Goal: Task Accomplishment & Management: Complete application form

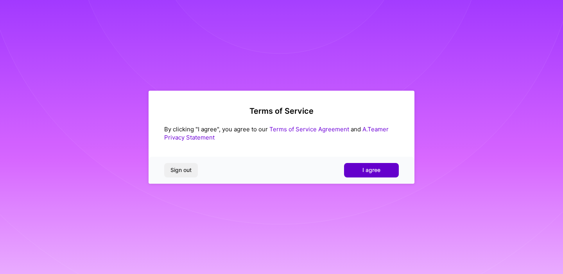
click at [381, 172] on button "I agree" at bounding box center [371, 170] width 55 height 14
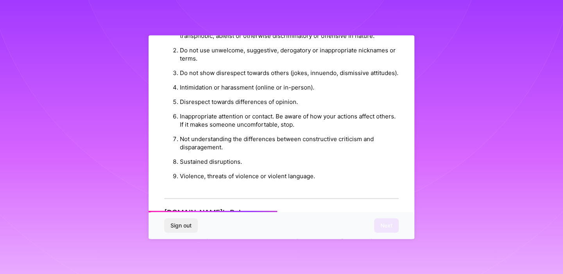
scroll to position [872, 0]
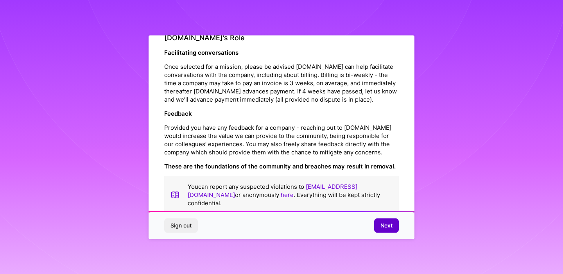
click at [381, 224] on span "Next" at bounding box center [387, 226] width 12 height 8
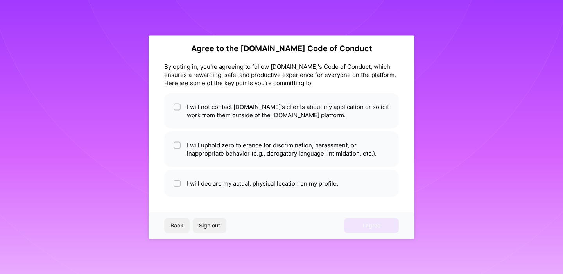
scroll to position [7, 0]
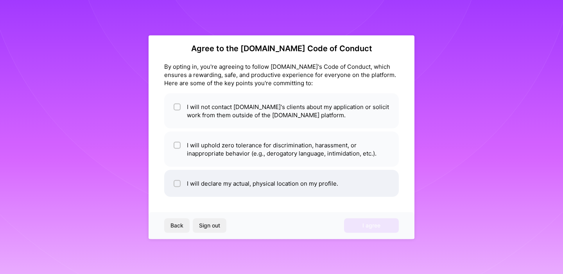
click at [178, 179] on li "I will declare my actual, physical location on my profile." at bounding box center [281, 183] width 235 height 27
checkbox input "true"
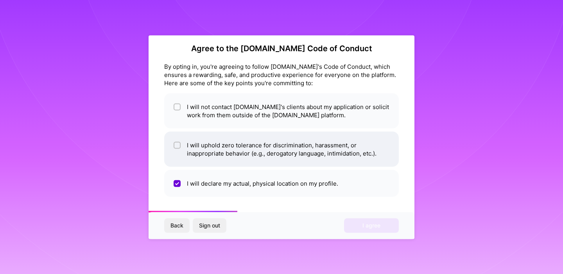
click at [176, 142] on div at bounding box center [177, 145] width 7 height 7
checkbox input "true"
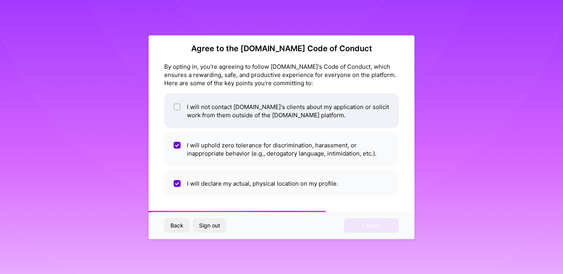
click at [176, 109] on input "checkbox" at bounding box center [177, 106] width 5 height 5
checkbox input "true"
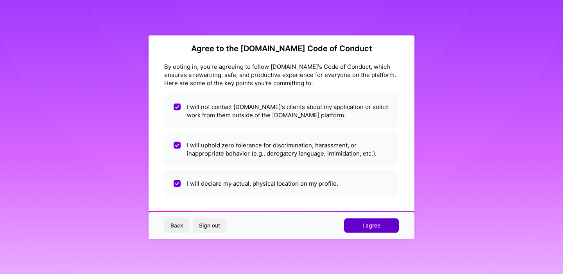
click at [354, 227] on button "I agree" at bounding box center [371, 226] width 55 height 14
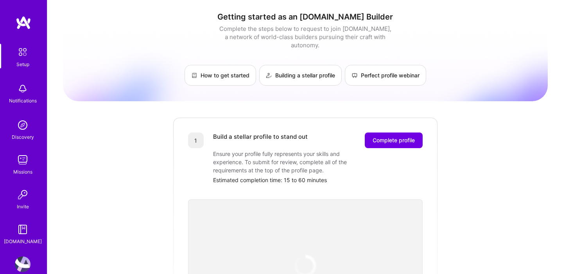
click at [20, 127] on img at bounding box center [23, 125] width 16 height 16
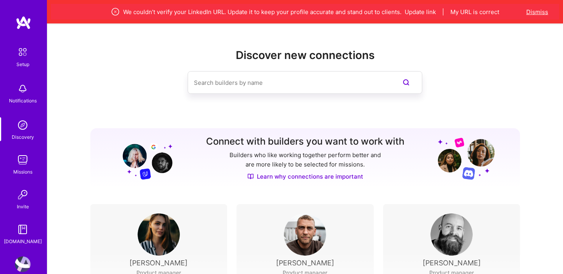
click at [531, 13] on button "Dismiss" at bounding box center [538, 12] width 22 height 8
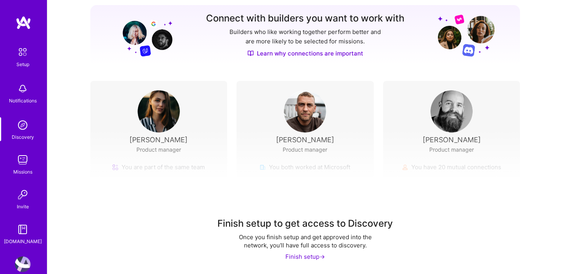
scroll to position [100, 0]
click at [167, 128] on div "Finish setup to get access to Discovery Once you finish setup and get approved …" at bounding box center [305, 201] width 516 height 146
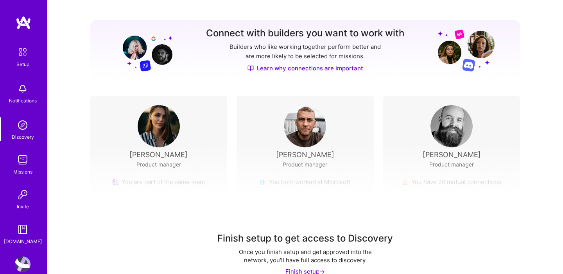
scroll to position [0, 0]
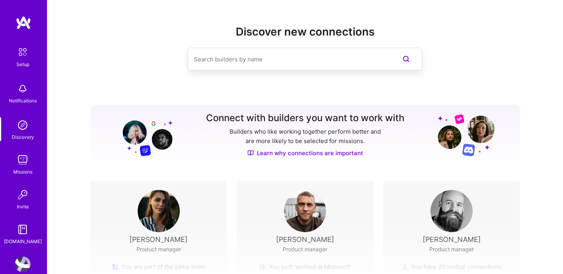
click at [16, 161] on img at bounding box center [23, 160] width 16 height 16
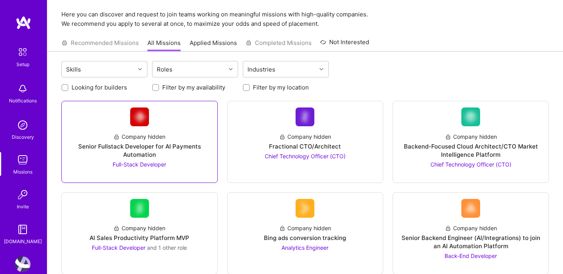
scroll to position [24, 0]
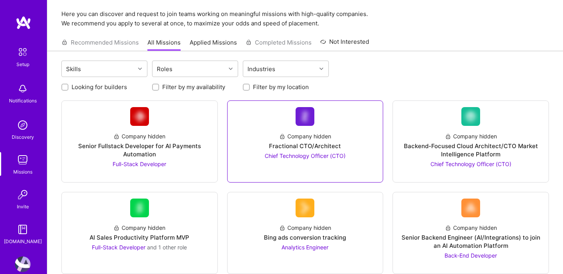
click at [294, 140] on div "Company hidden" at bounding box center [305, 136] width 52 height 8
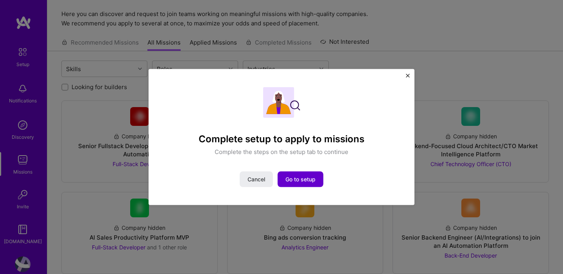
click at [297, 177] on span "Go to setup" at bounding box center [301, 180] width 30 height 8
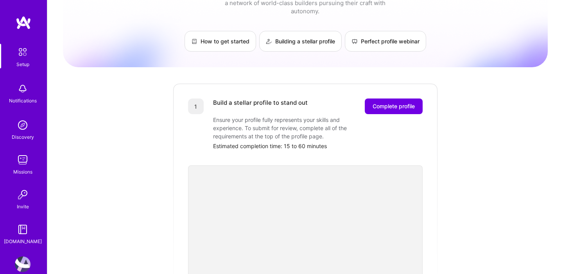
scroll to position [19, 0]
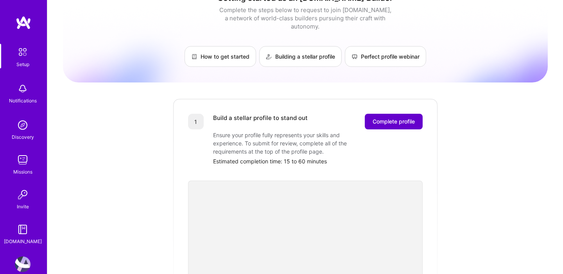
click at [401, 118] on span "Complete profile" at bounding box center [394, 122] width 42 height 8
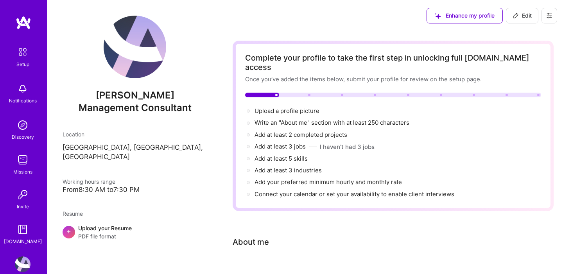
click at [21, 127] on img at bounding box center [23, 125] width 16 height 16
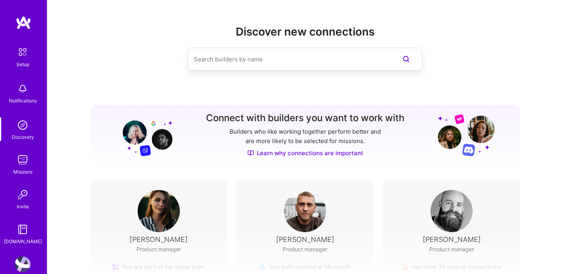
click at [21, 199] on img at bounding box center [23, 195] width 16 height 16
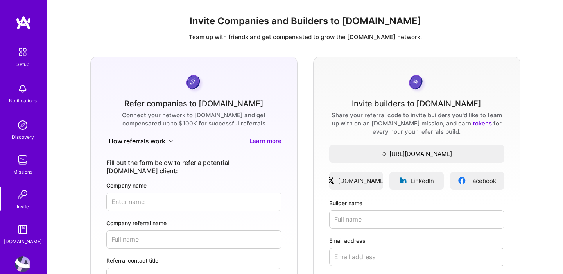
click at [22, 171] on div "Missions" at bounding box center [22, 172] width 19 height 8
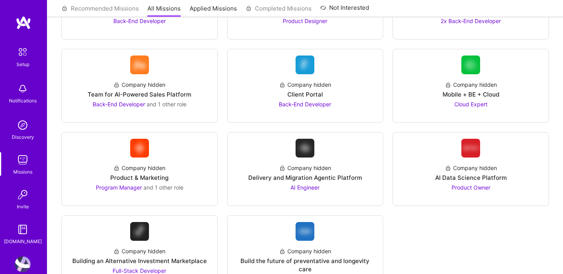
scroll to position [1442, 0]
